Goal: Information Seeking & Learning: Learn about a topic

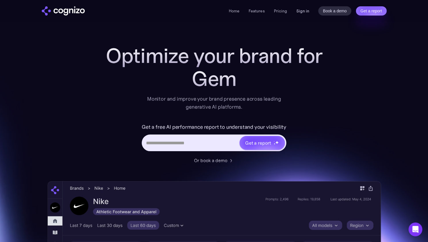
click at [306, 9] on link "Sign in" at bounding box center [302, 10] width 13 height 7
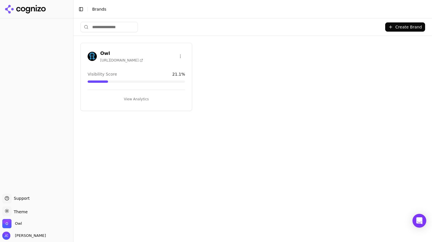
click at [145, 96] on button "View Analytics" at bounding box center [136, 99] width 97 height 9
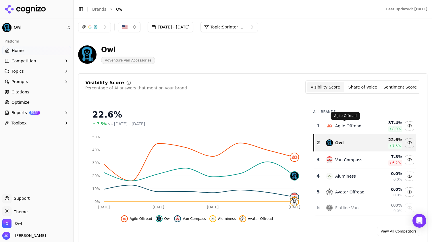
click at [355, 127] on div "Agile Offroad" at bounding box center [348, 126] width 26 height 6
